Goal: Find specific page/section: Find specific page/section

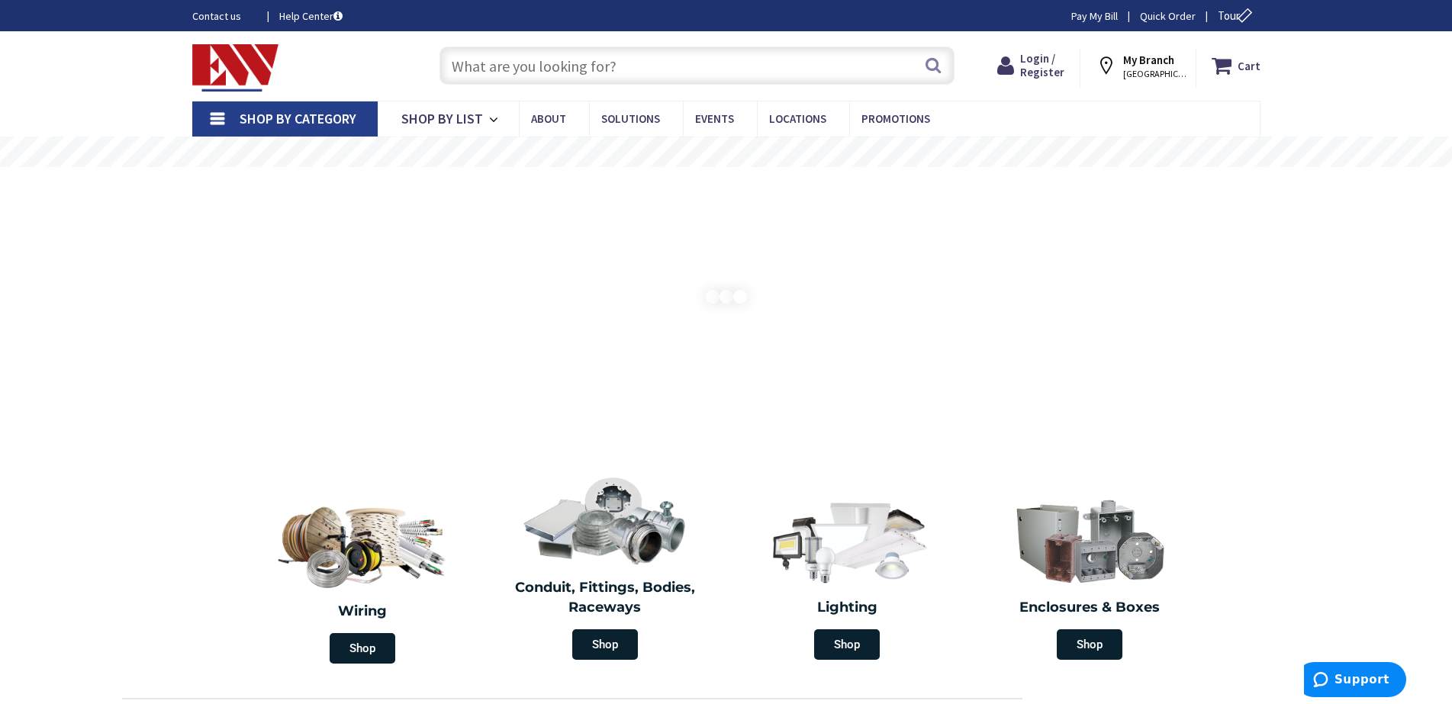
paste input "LEV 26720-400 SCR-DOWN CFL LMPHLDR"
type input "LEV 26720-400 SCR-DOWN CFL LMPHLDR"
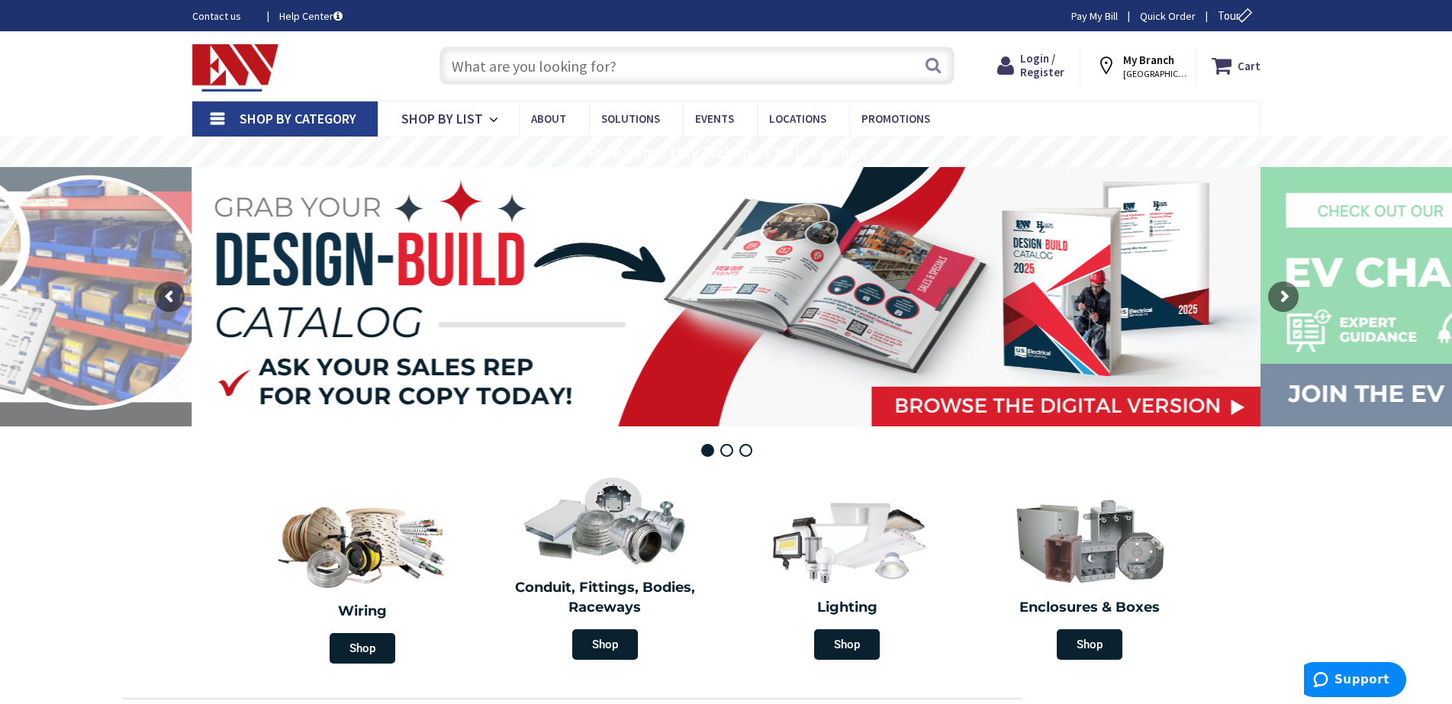
paste input "LEV 26720-400 SCR-DOWN CFL LMPHLDR"
type input "LEV 26720-400 SCR-DOWN CFL LMPHLDR"
